Goal: Task Accomplishment & Management: Manage account settings

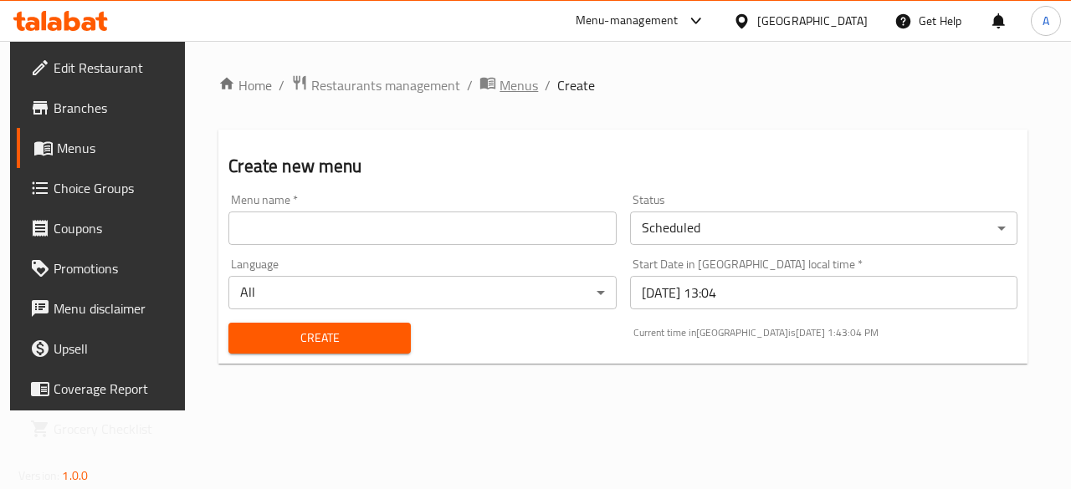
click at [504, 87] on span "Menus" at bounding box center [518, 85] width 38 height 20
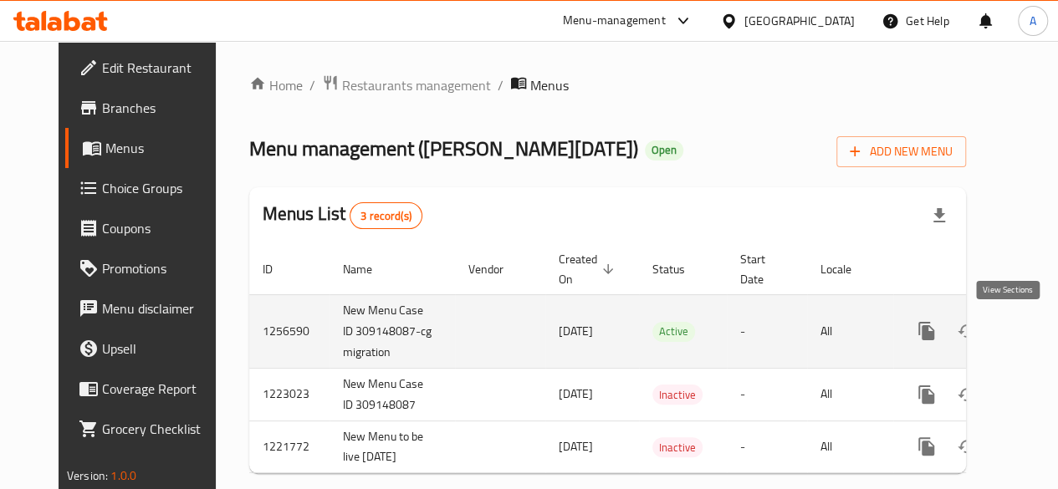
click at [1027, 344] on link "enhanced table" at bounding box center [1047, 331] width 40 height 40
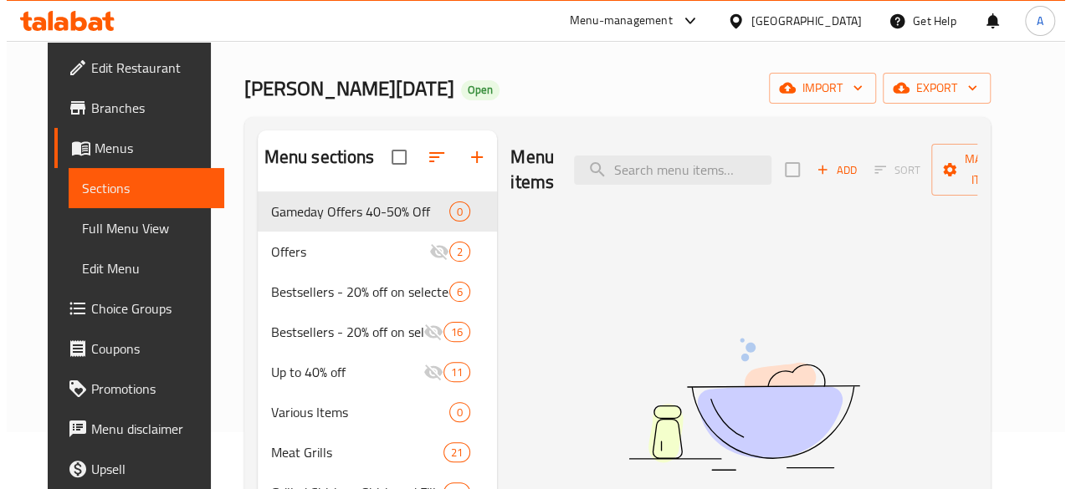
scroll to position [84, 0]
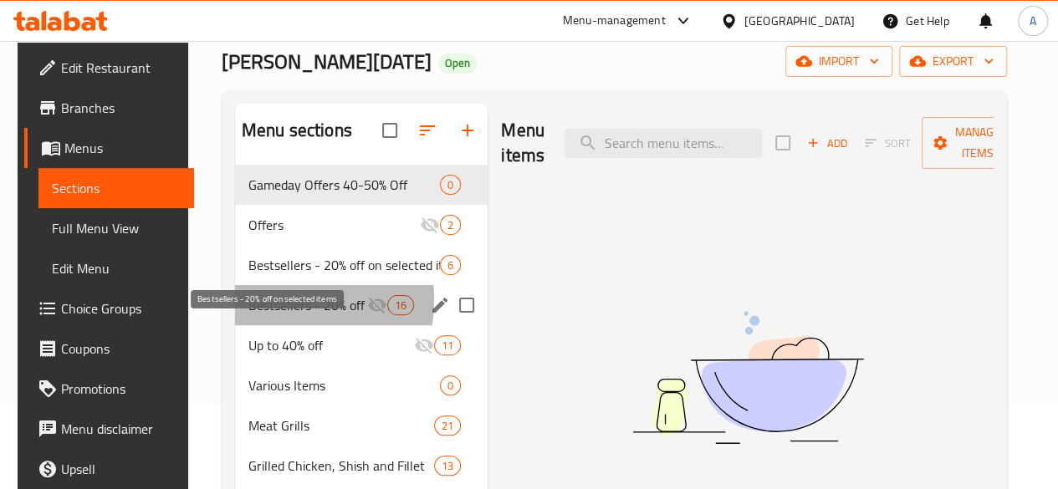
click at [253, 315] on span "Bestsellers - 20% off on selected items" at bounding box center [307, 305] width 119 height 20
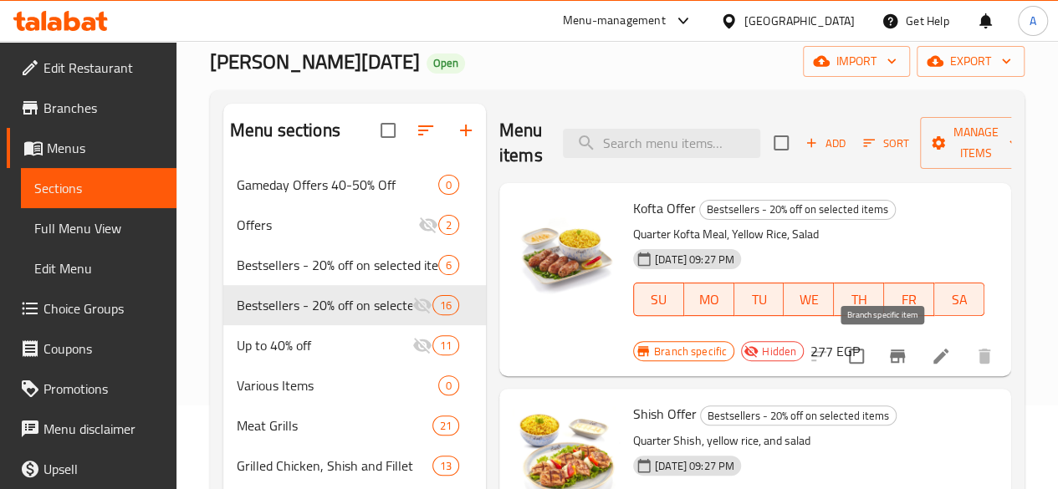
click at [877, 359] on button "Branch-specific-item" at bounding box center [897, 356] width 40 height 40
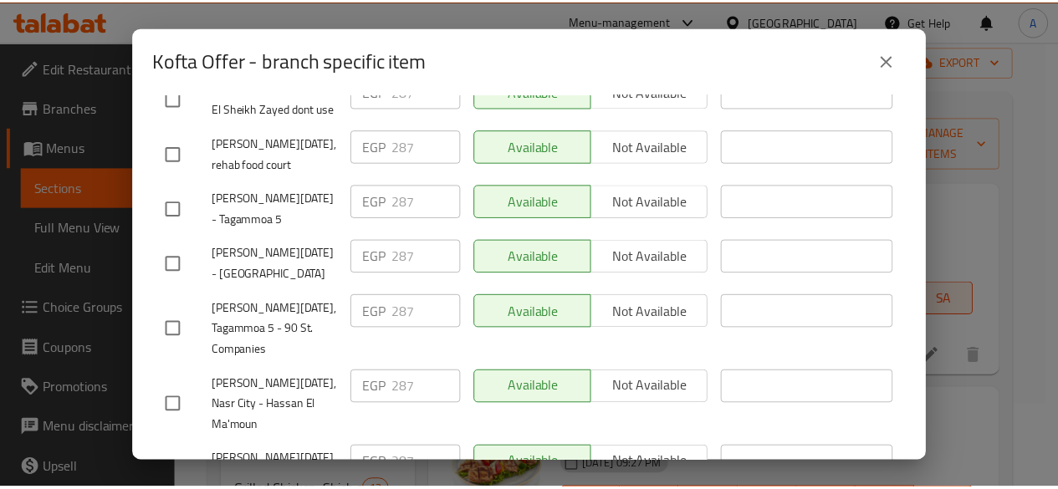
scroll to position [560, 0]
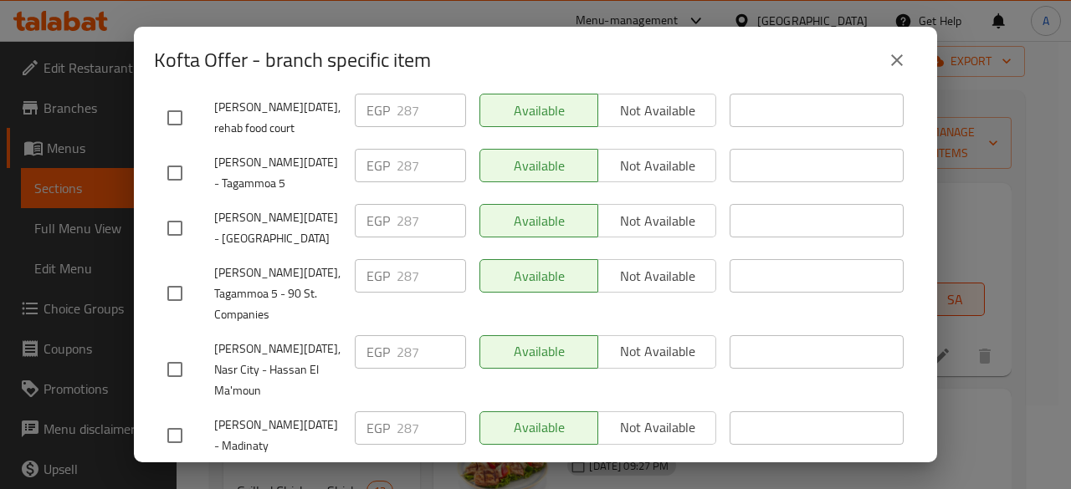
click at [171, 418] on input "checkbox" at bounding box center [174, 435] width 35 height 35
checkbox input "true"
click at [396, 412] on input "287" at bounding box center [430, 428] width 69 height 33
type input "300"
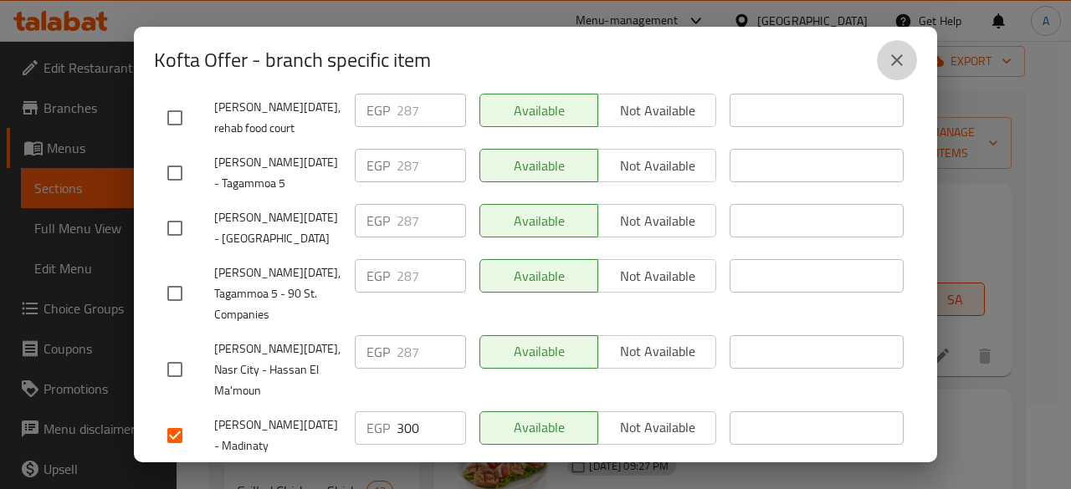
click at [898, 58] on icon "close" at bounding box center [897, 60] width 12 height 12
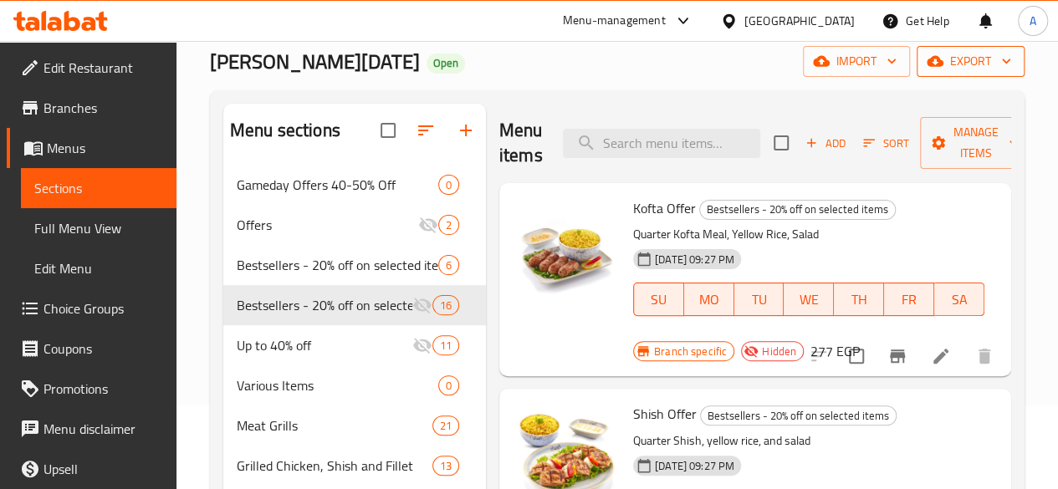
click at [952, 59] on span "export" at bounding box center [970, 61] width 81 height 21
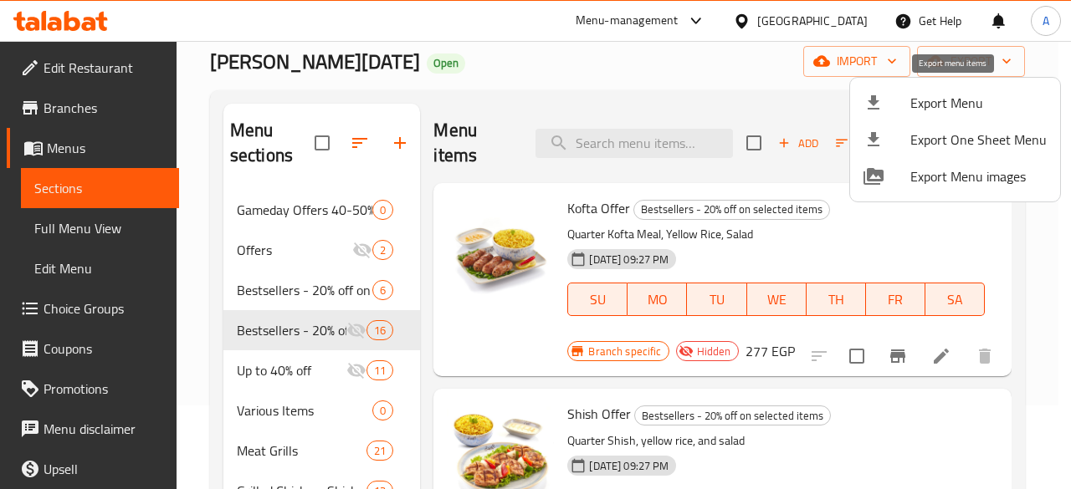
click at [939, 110] on span "Export Menu" at bounding box center [978, 103] width 136 height 20
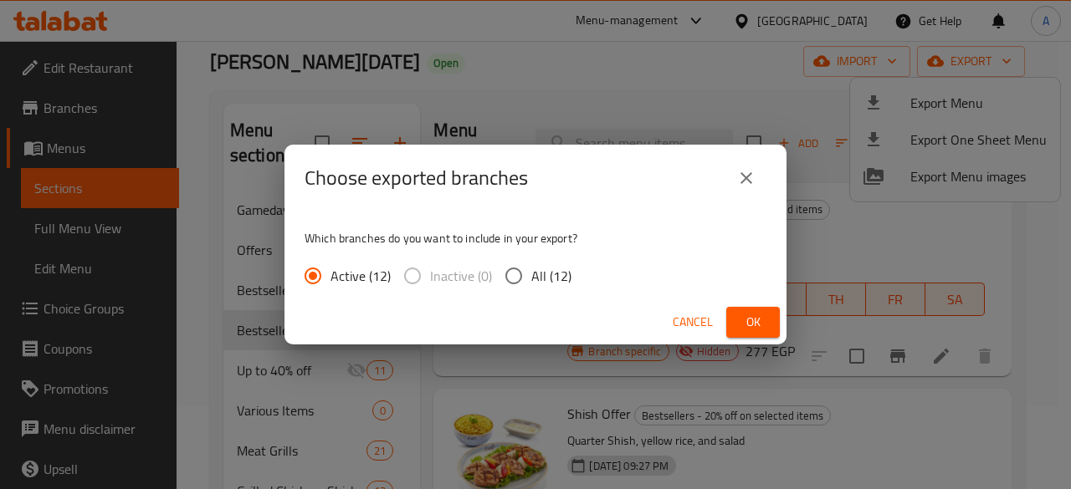
click at [744, 315] on span "Ok" at bounding box center [752, 322] width 27 height 21
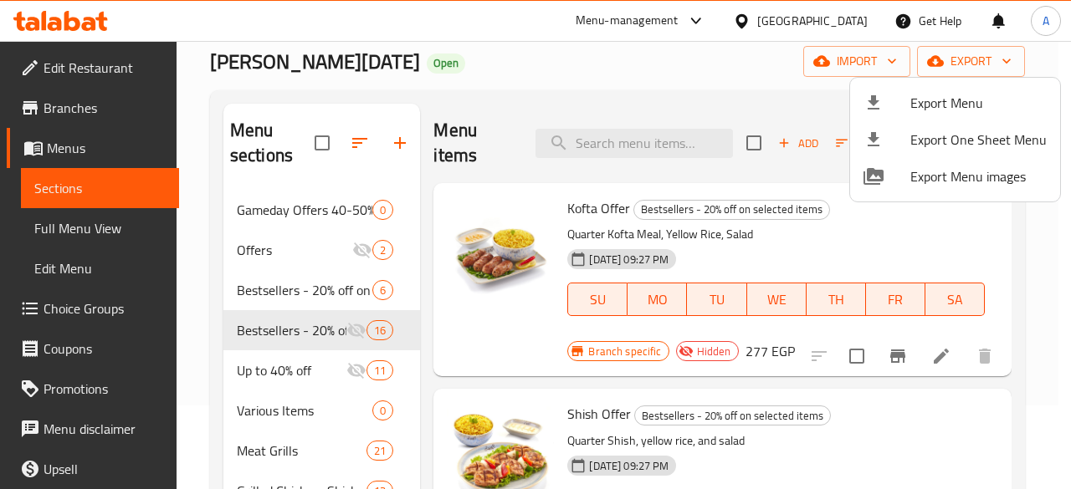
click at [659, 65] on div at bounding box center [535, 244] width 1071 height 489
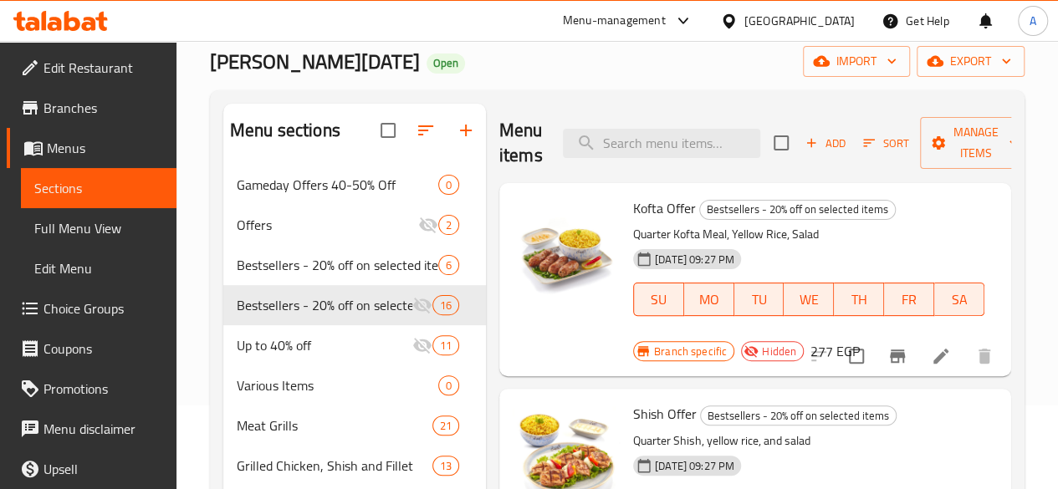
scroll to position [0, 0]
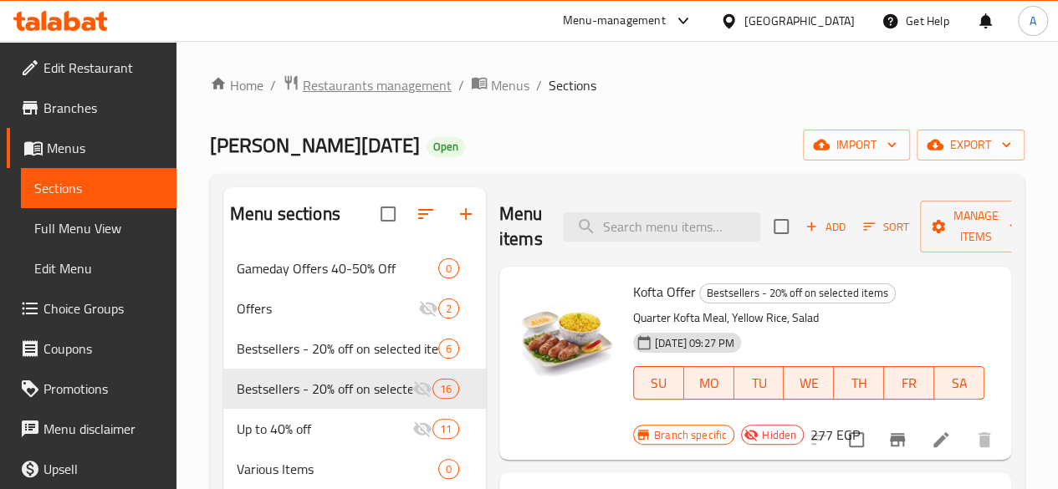
click at [370, 85] on span "Restaurants management" at bounding box center [377, 85] width 149 height 20
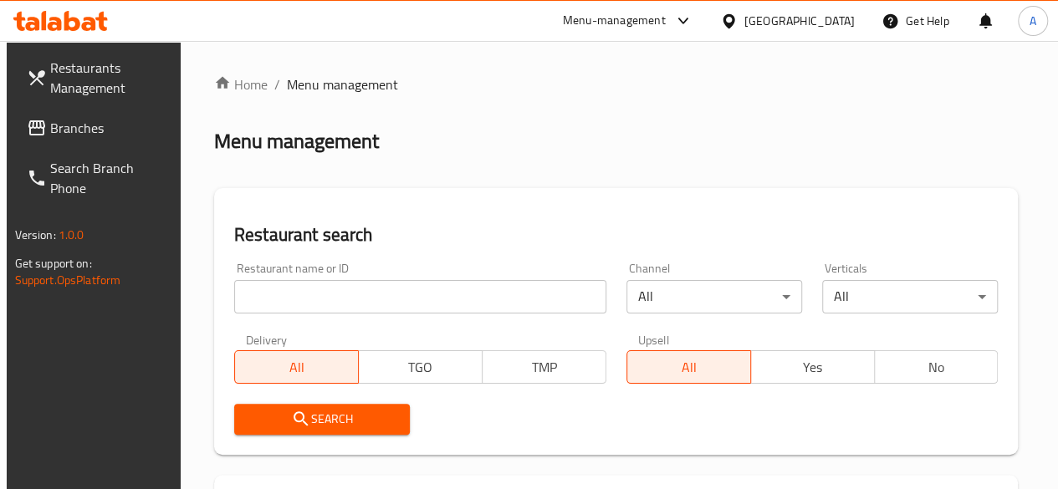
click at [361, 293] on input "search" at bounding box center [420, 296] width 372 height 33
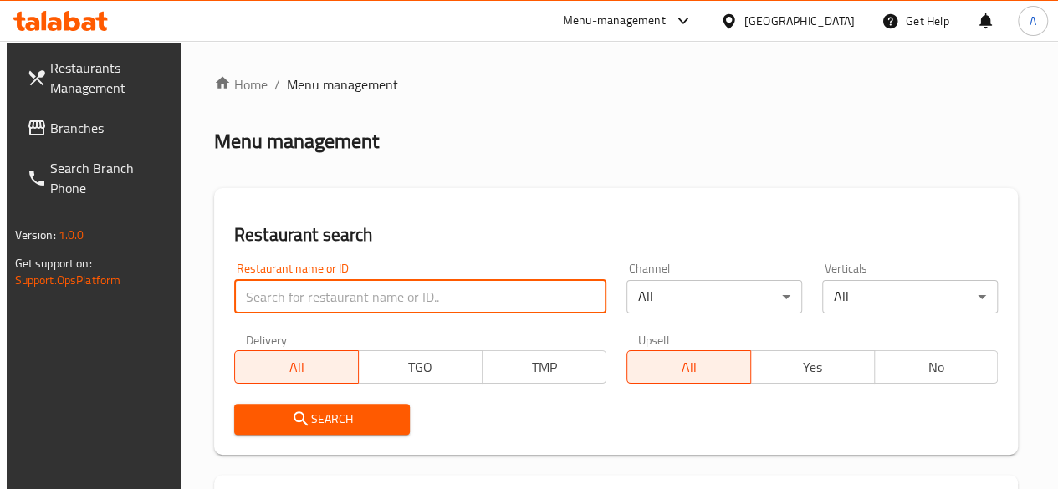
drag, startPoint x: 92, startPoint y: 124, endPoint x: 200, endPoint y: 170, distance: 117.3
click at [92, 124] on span "Branches" at bounding box center [110, 128] width 120 height 20
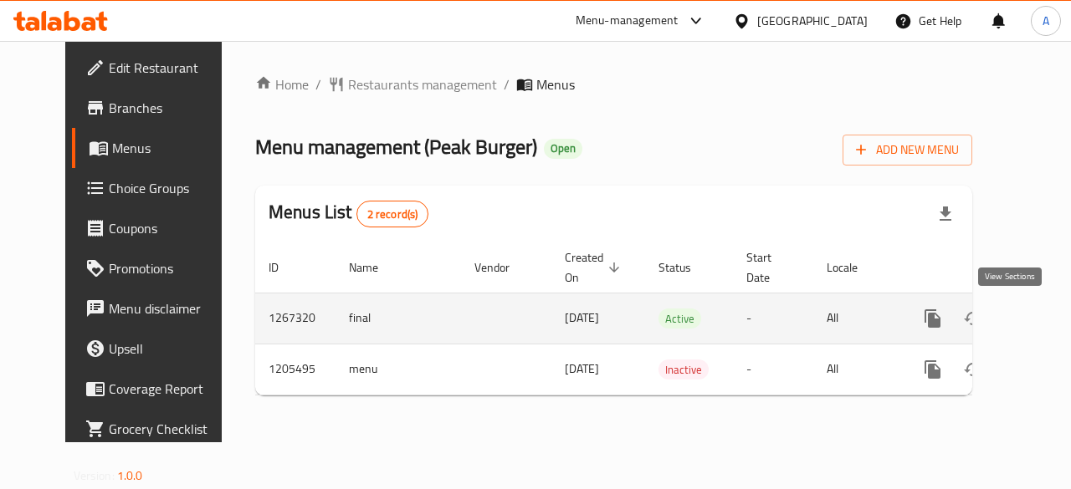
click at [1043, 311] on icon "enhanced table" at bounding box center [1053, 319] width 20 height 20
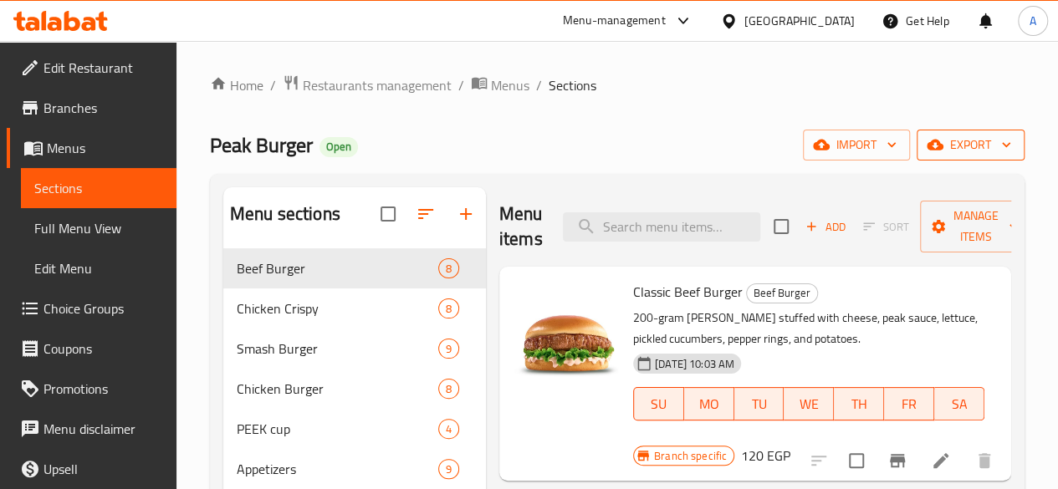
click at [1000, 149] on icon "button" at bounding box center [1006, 144] width 17 height 17
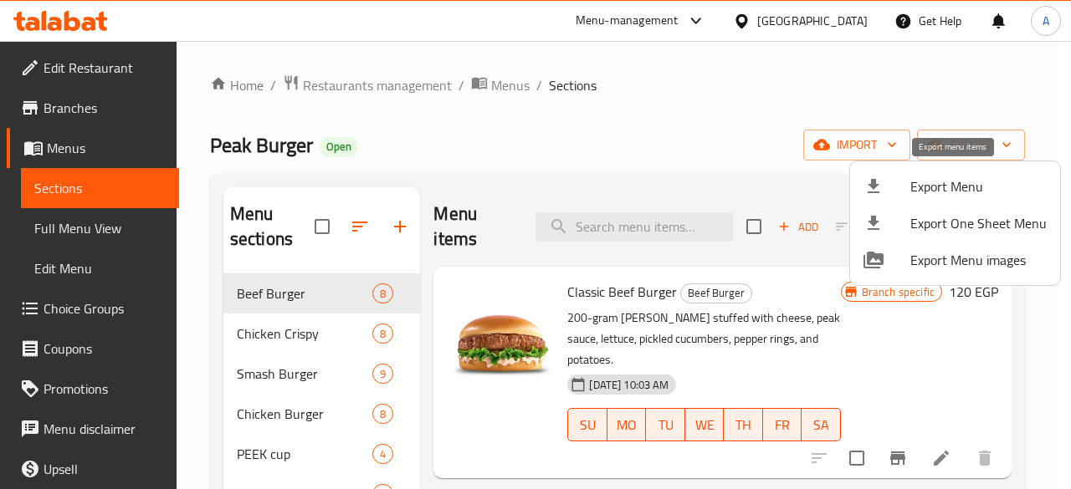
click at [995, 197] on li "Export Menu" at bounding box center [955, 186] width 210 height 37
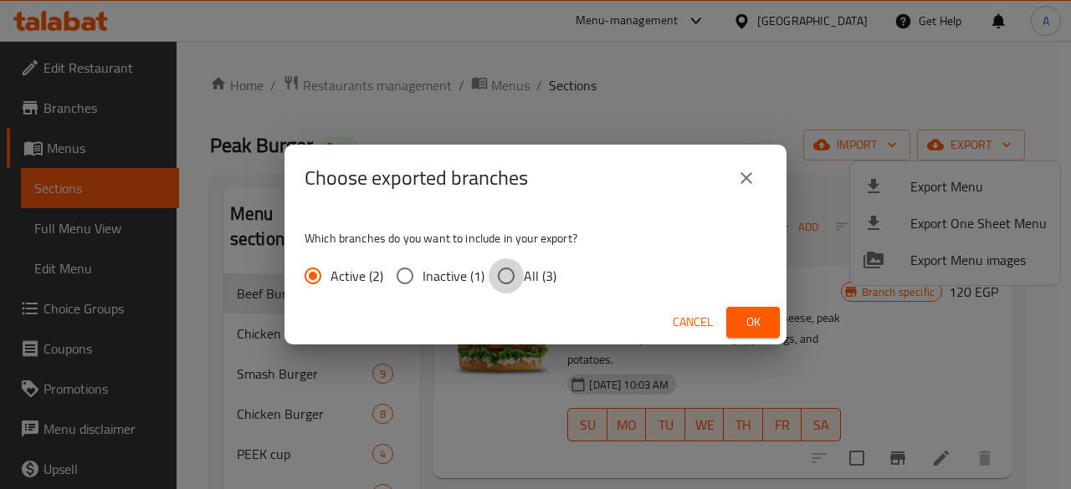
click at [502, 270] on input "All (3)" at bounding box center [506, 275] width 35 height 35
radio input "true"
click at [749, 318] on span "Ok" at bounding box center [752, 322] width 27 height 21
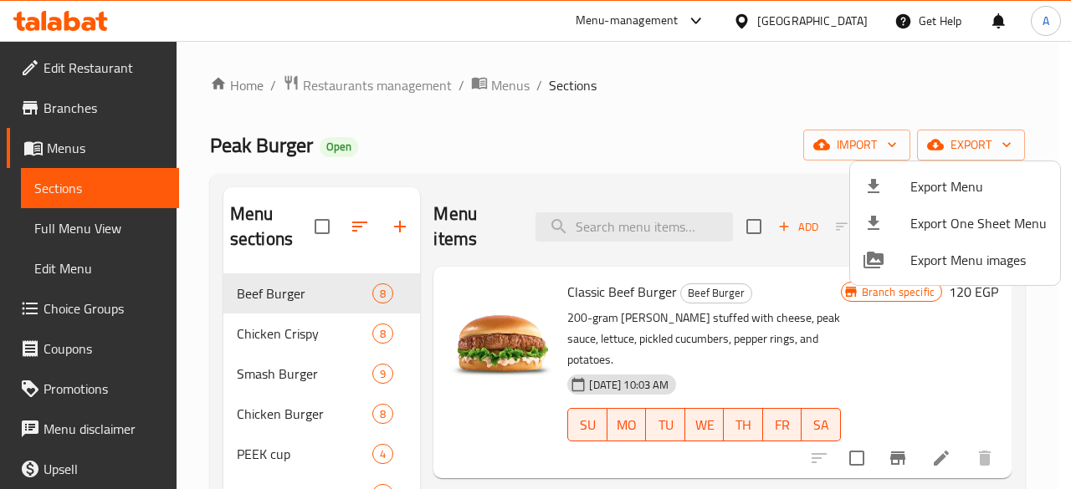
click at [883, 340] on div at bounding box center [535, 244] width 1071 height 489
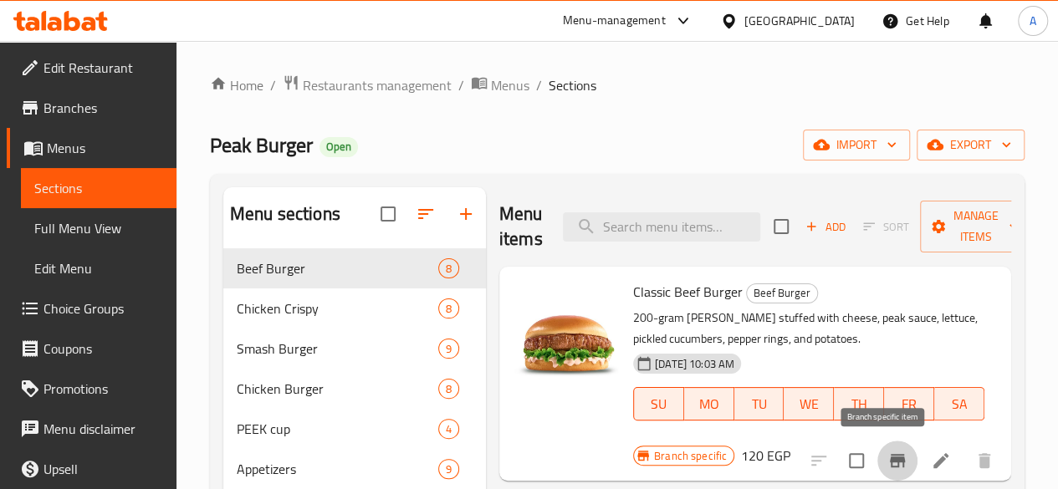
click at [893, 468] on icon "Branch-specific-item" at bounding box center [898, 461] width 20 height 20
